Goal: Navigation & Orientation: Find specific page/section

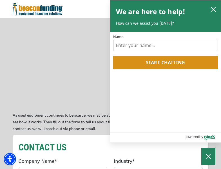
scroll to position [479, 0]
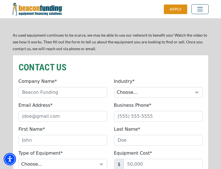
scroll to position [479, 0]
